Goal: Task Accomplishment & Management: Manage account settings

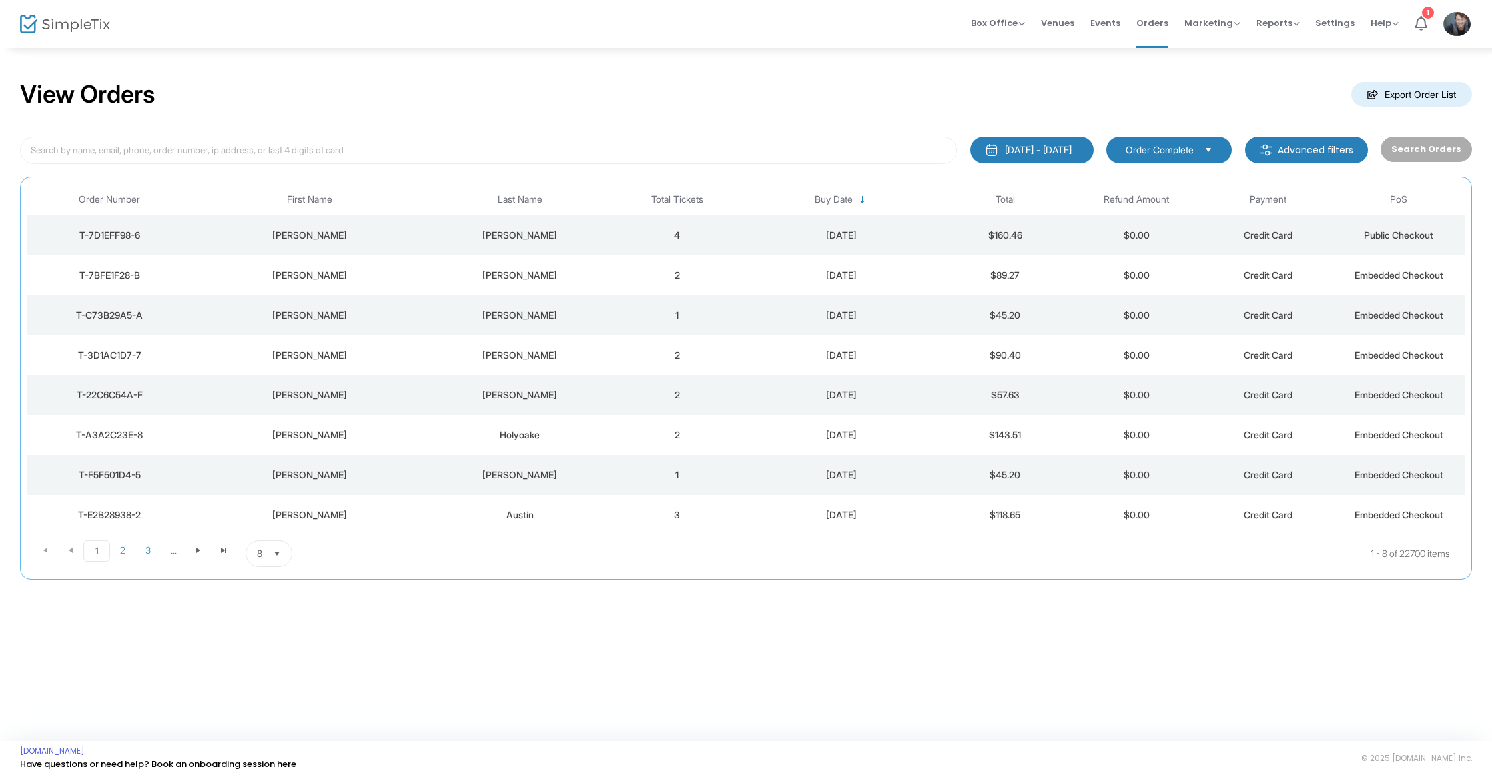
drag, startPoint x: 675, startPoint y: 229, endPoint x: 689, endPoint y: 228, distance: 14.0
click at [675, 228] on td "4" at bounding box center [676, 235] width 131 height 40
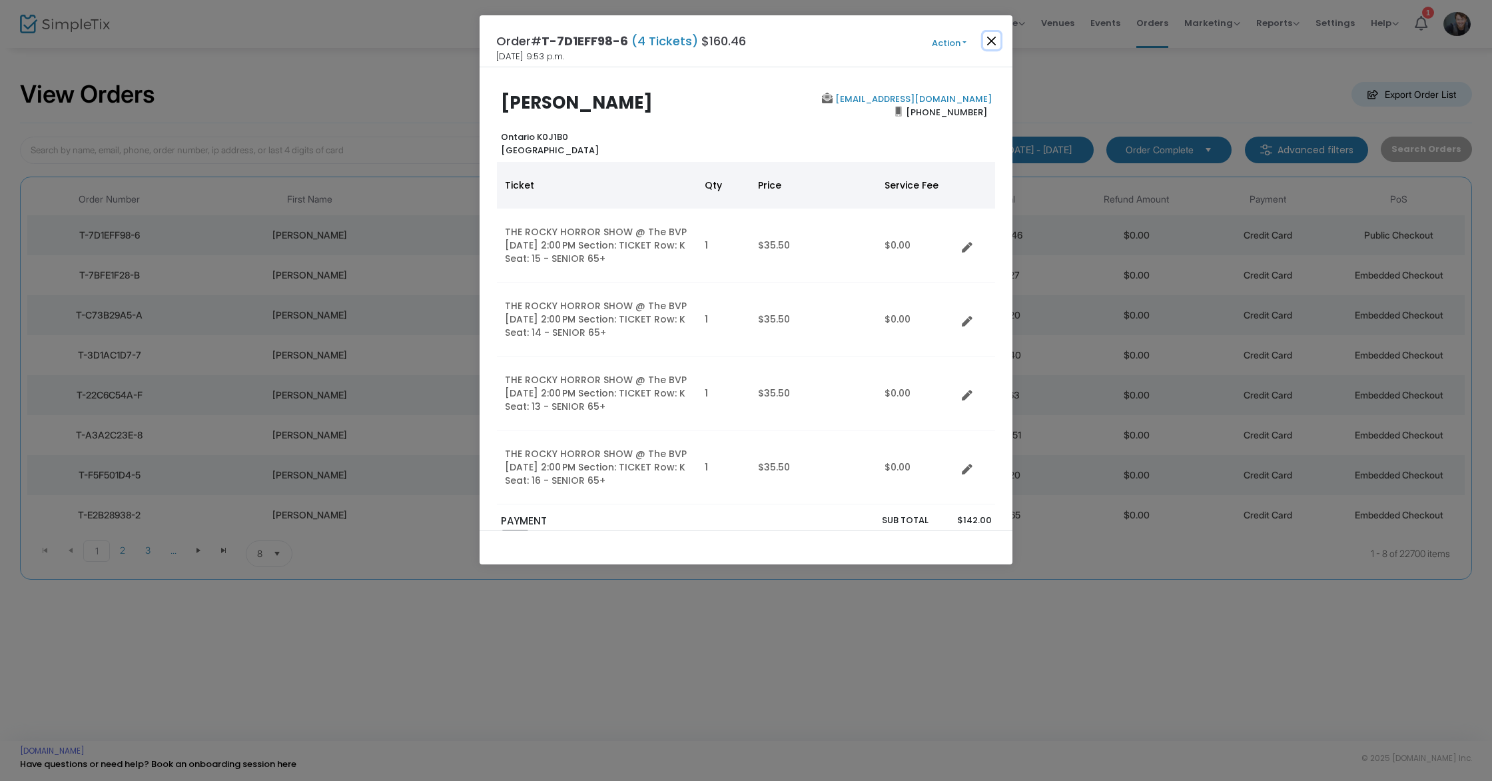
click at [997, 34] on button "Close" at bounding box center [991, 40] width 17 height 17
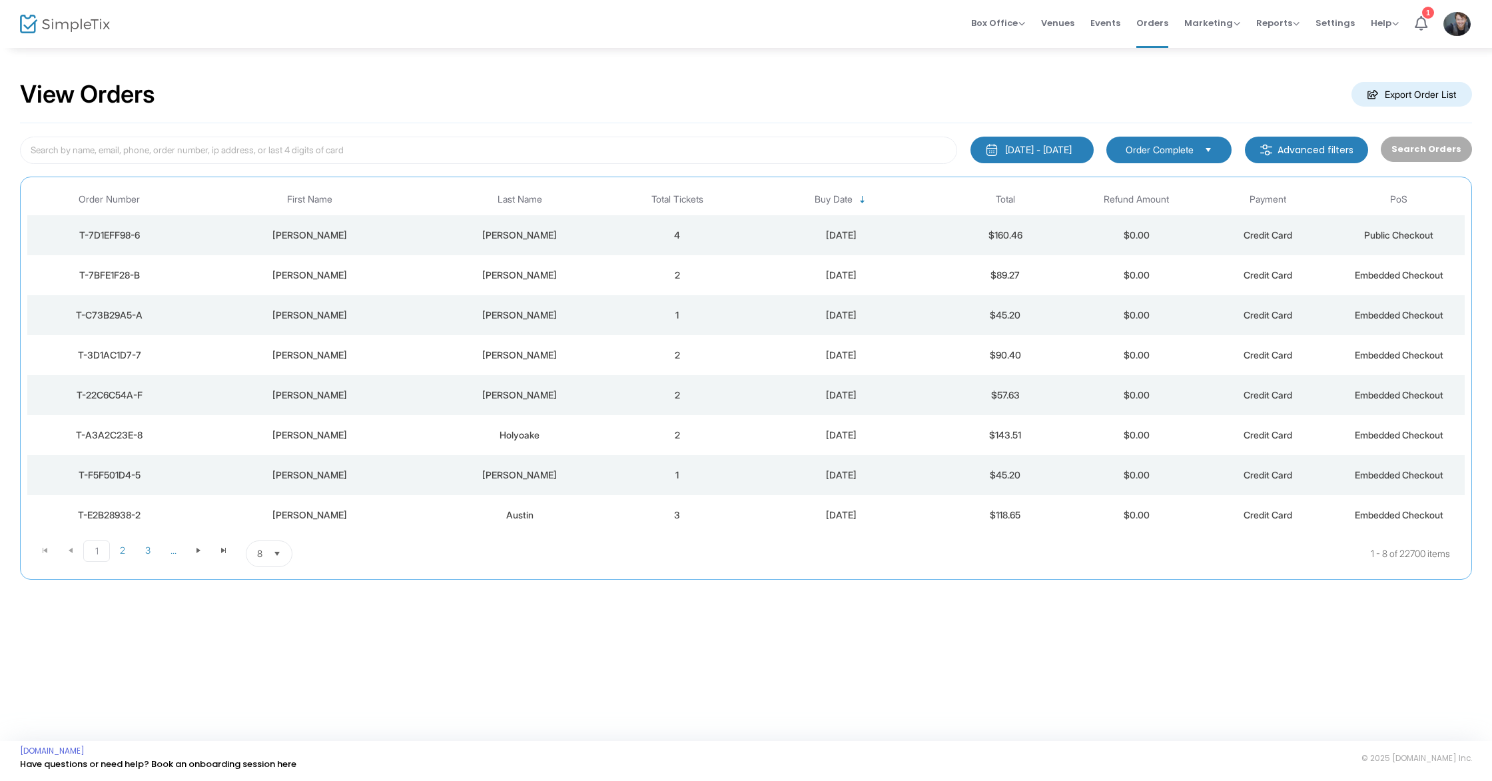
click at [573, 280] on div "[PERSON_NAME]" at bounding box center [519, 274] width 177 height 13
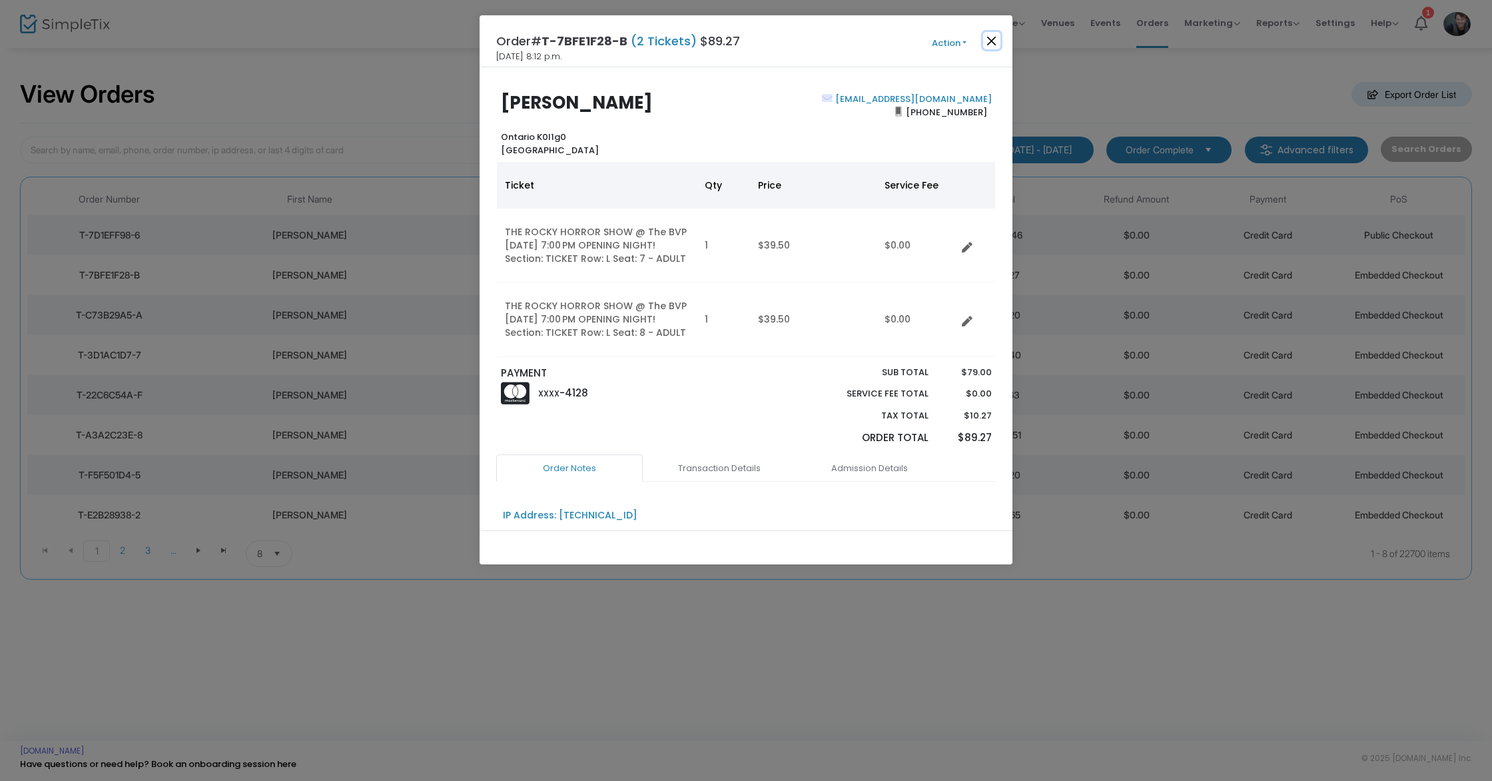
click at [988, 39] on button "Close" at bounding box center [991, 40] width 17 height 17
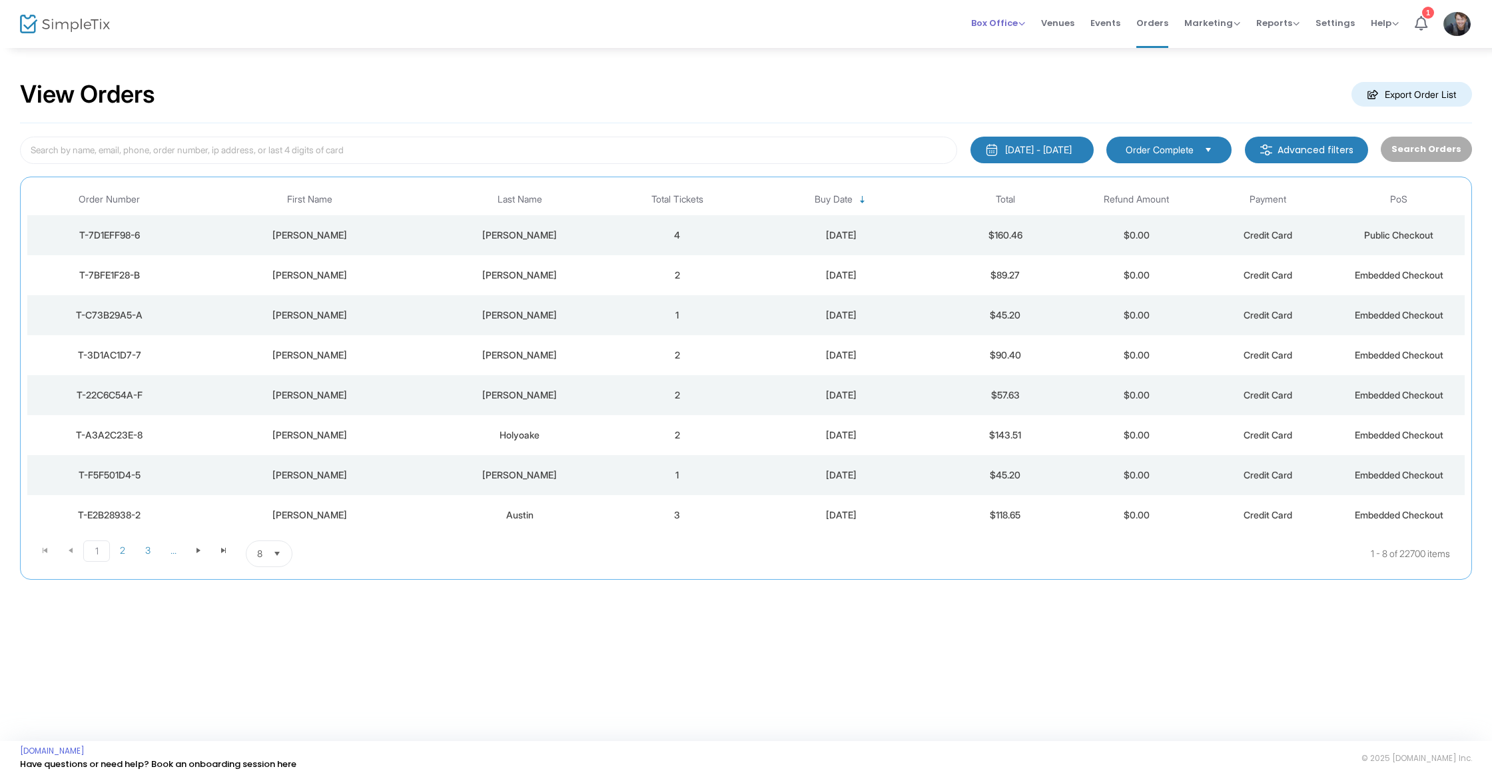
click at [1000, 23] on span "Box Office" at bounding box center [998, 23] width 54 height 13
click at [1120, 28] on span "Events" at bounding box center [1105, 23] width 30 height 34
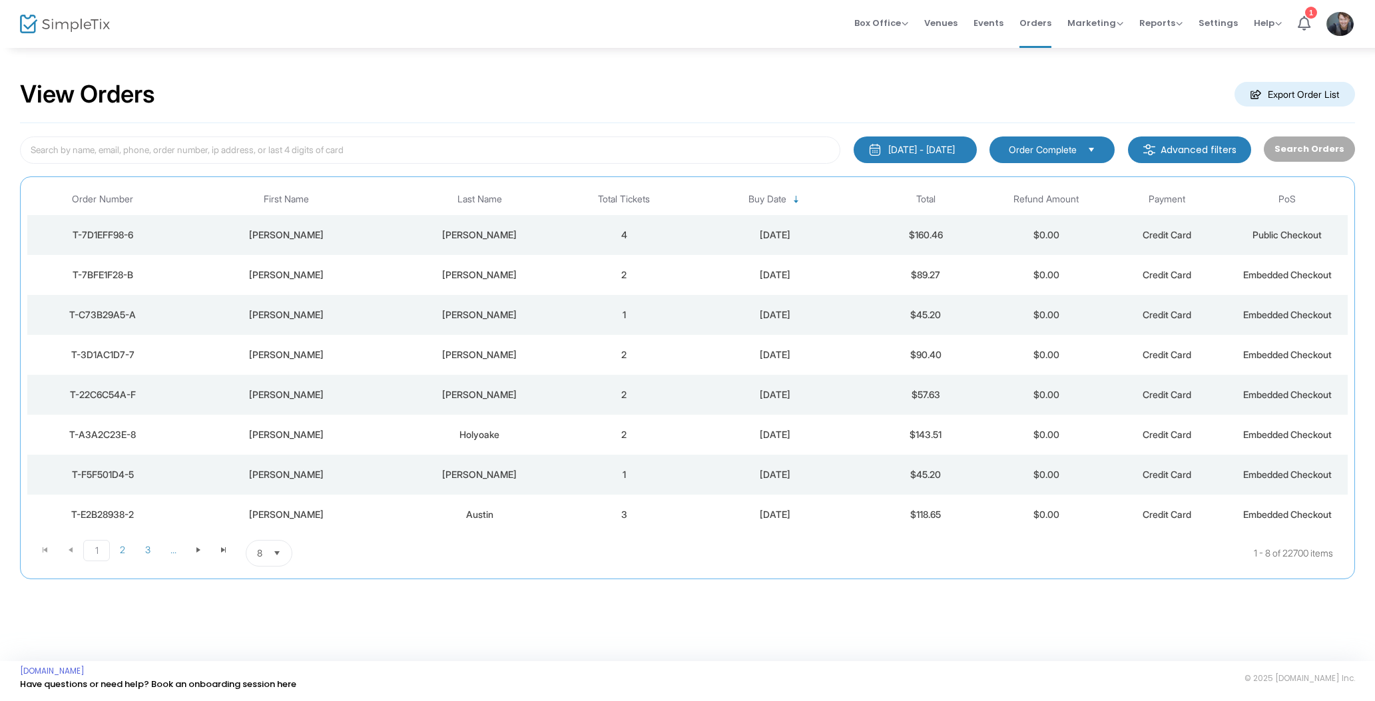
drag, startPoint x: 783, startPoint y: 232, endPoint x: 763, endPoint y: 246, distance: 24.6
click at [783, 232] on div "[DATE]" at bounding box center [775, 234] width 175 height 13
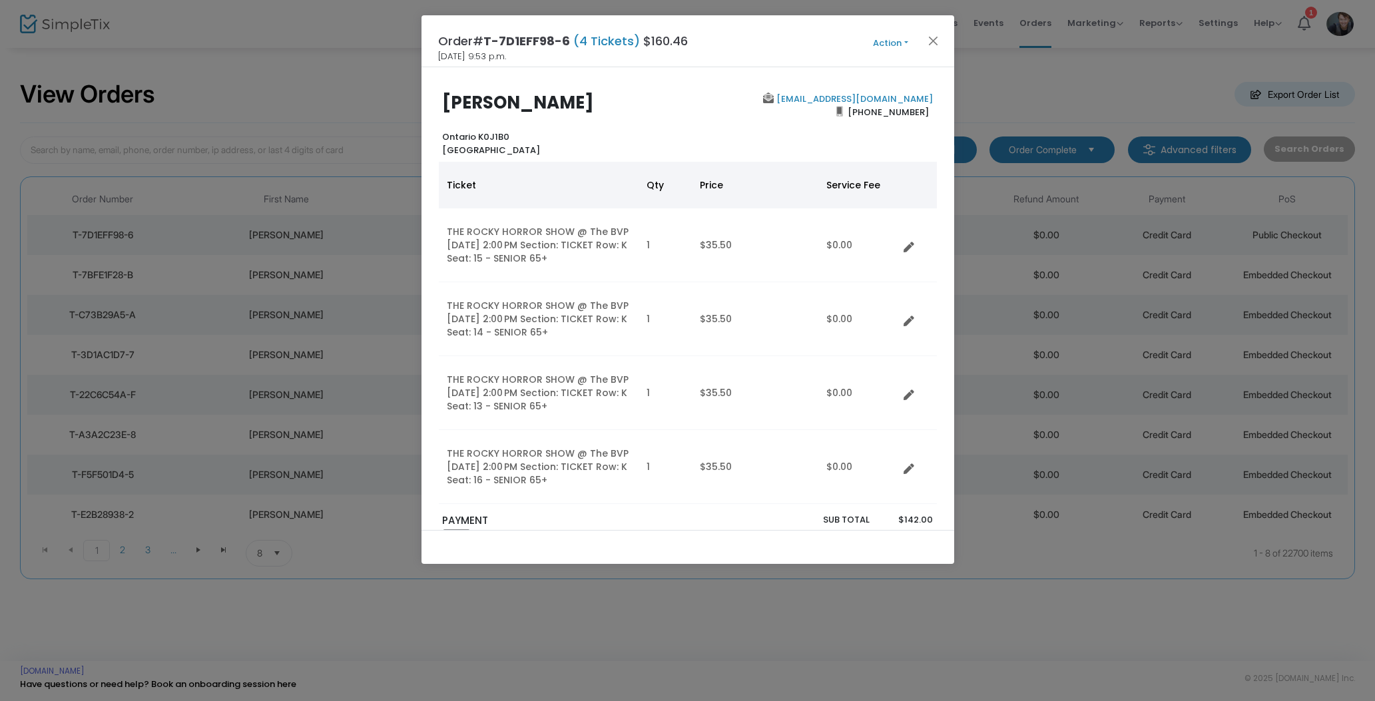
click at [942, 43] on span "Action Mark Admitted Edit Order Edit Attendee Details Add Another Ticket Change…" at bounding box center [916, 41] width 77 height 15
drag, startPoint x: 937, startPoint y: 37, endPoint x: 978, endPoint y: 29, distance: 42.2
click at [937, 37] on button "Close" at bounding box center [933, 40] width 17 height 17
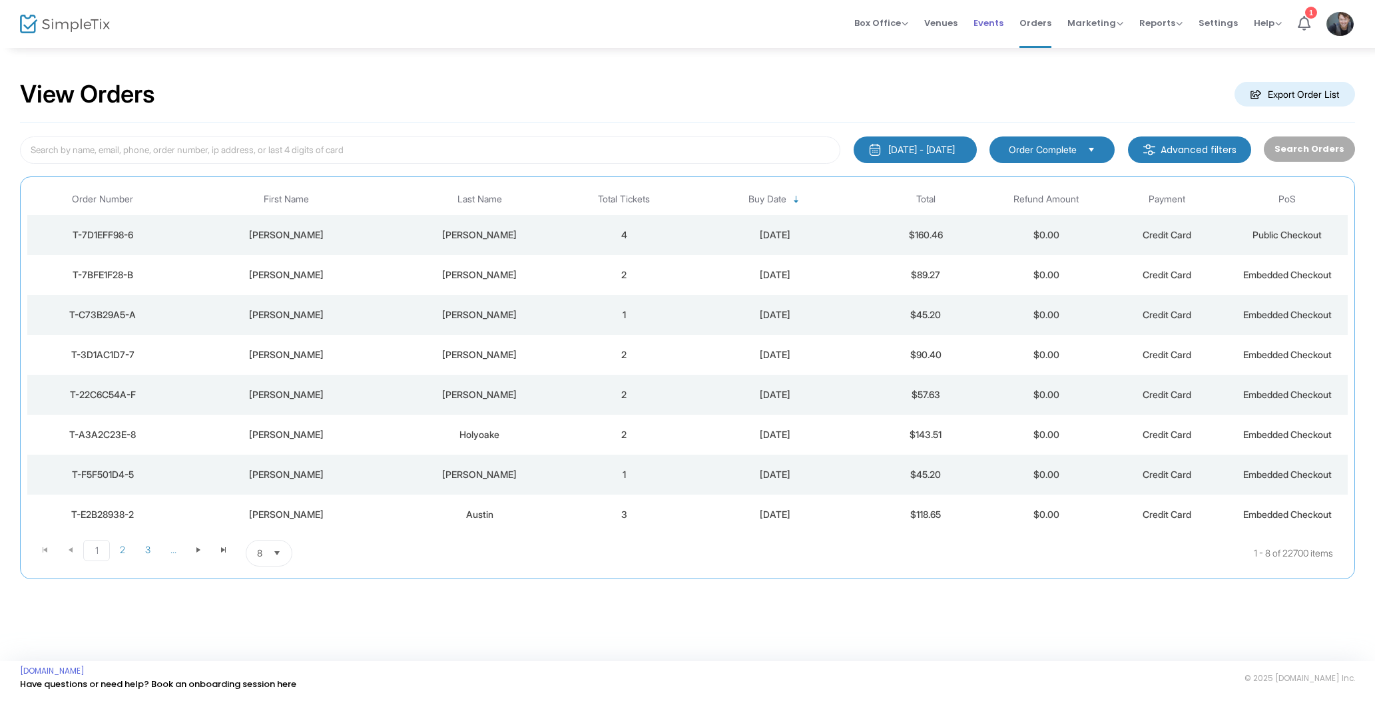
click at [990, 20] on span "Events" at bounding box center [989, 23] width 30 height 34
